Goal: Navigation & Orientation: Find specific page/section

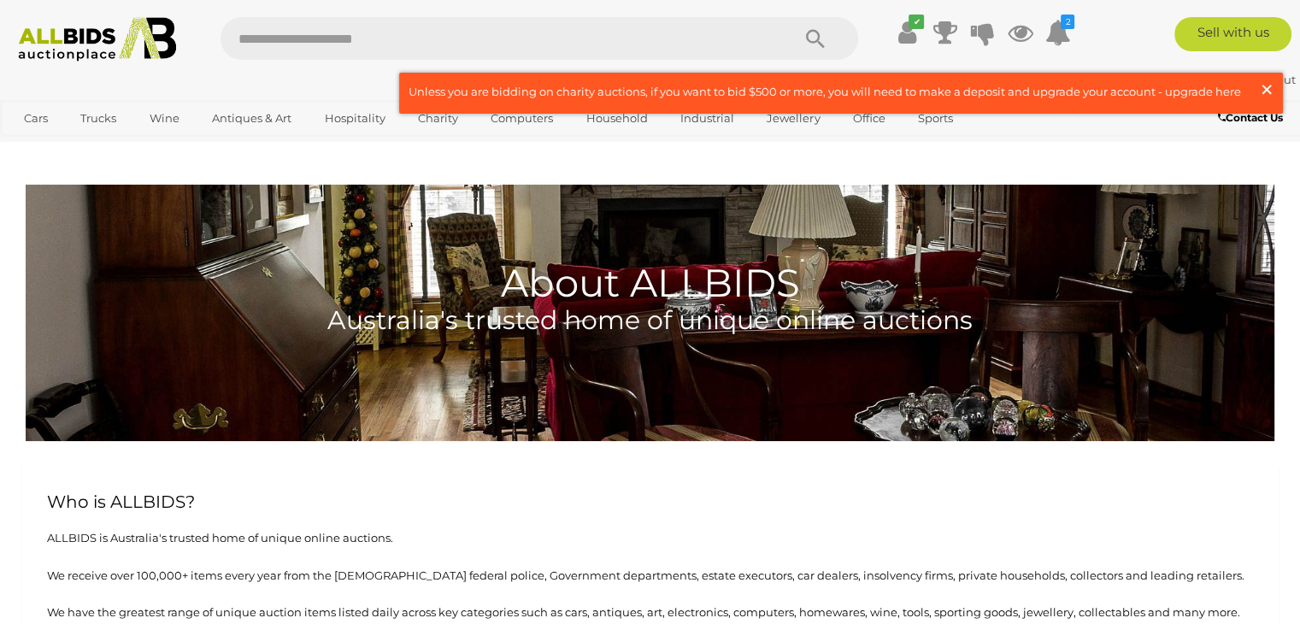
click at [1268, 86] on span "×" at bounding box center [1266, 89] width 15 height 33
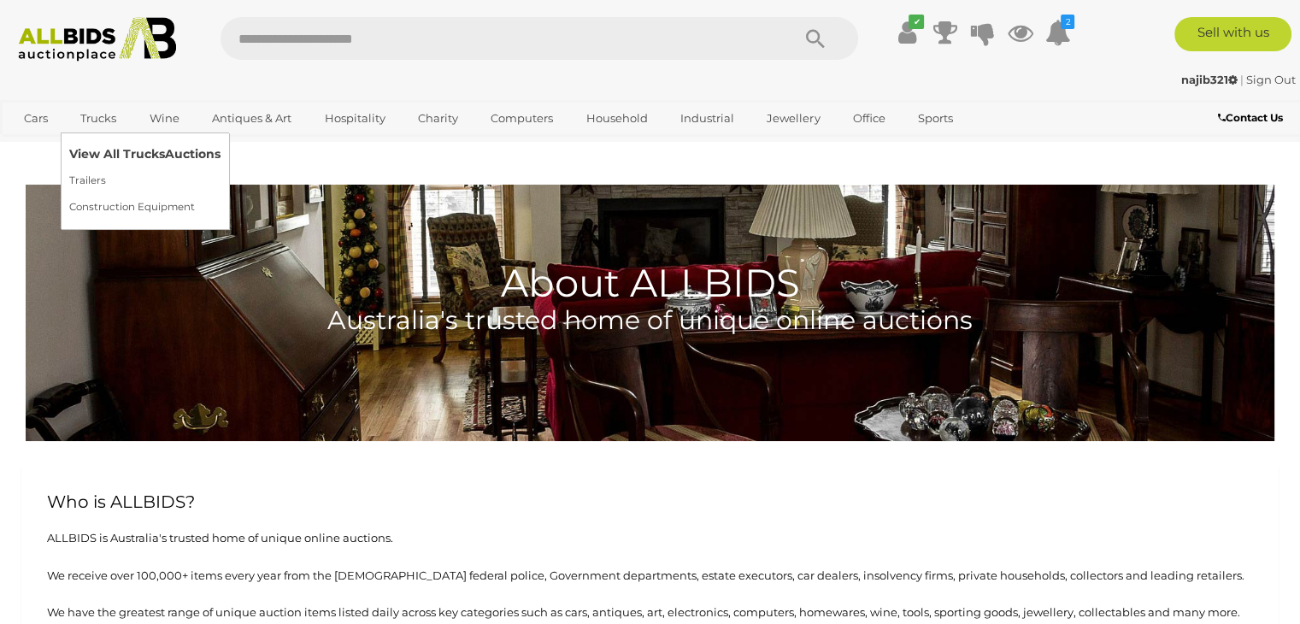
click at [113, 150] on link "View All Trucks Auctions" at bounding box center [144, 154] width 151 height 26
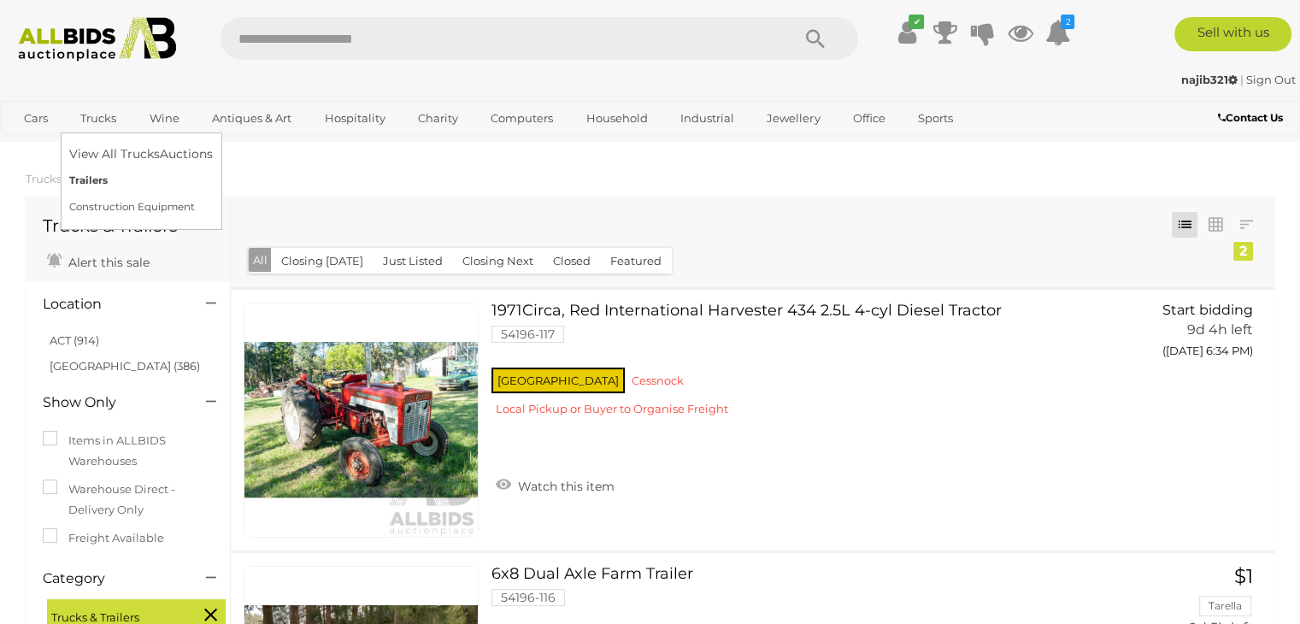
click at [103, 179] on link "Trailers" at bounding box center [141, 181] width 144 height 26
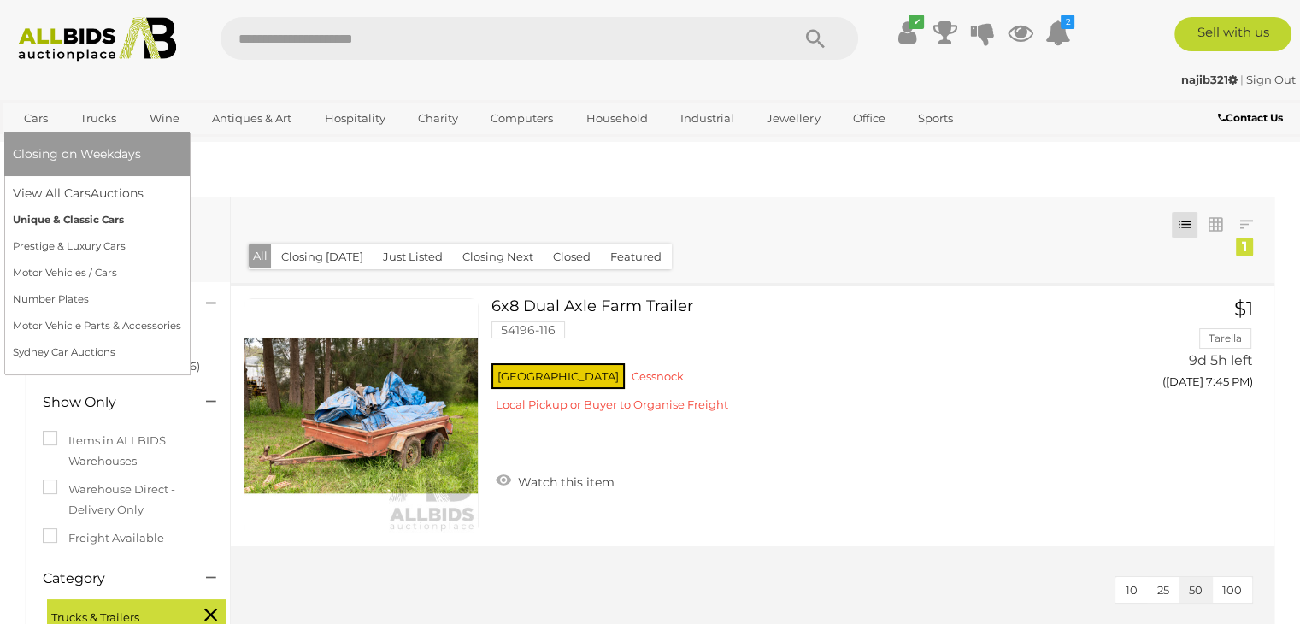
click at [111, 220] on link "Unique & Classic Cars" at bounding box center [97, 220] width 168 height 26
